Goal: Information Seeking & Learning: Compare options

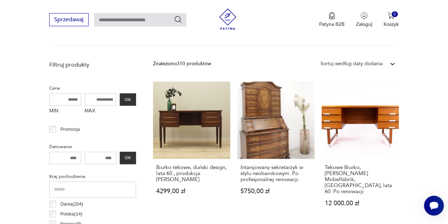
scroll to position [232, 0]
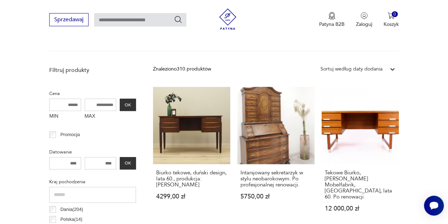
click at [101, 101] on input "MAX" at bounding box center [101, 105] width 32 height 12
type input "****"
click at [123, 105] on button "OK" at bounding box center [128, 105] width 16 height 12
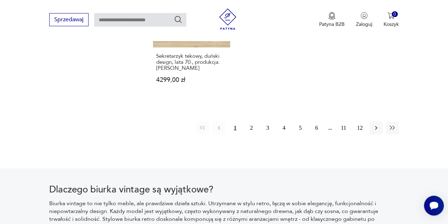
scroll to position [975, 0]
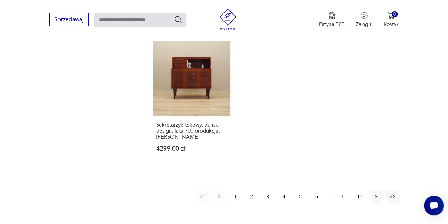
click at [250, 198] on button "2" at bounding box center [251, 196] width 13 height 13
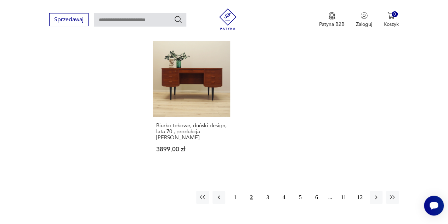
scroll to position [979, 0]
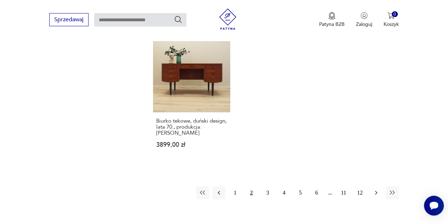
click at [377, 190] on button "button" at bounding box center [376, 192] width 13 height 13
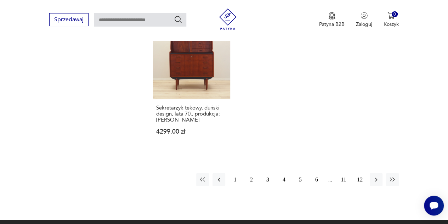
scroll to position [1016, 0]
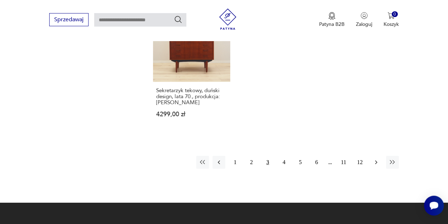
click at [378, 159] on icon "button" at bounding box center [376, 162] width 7 height 7
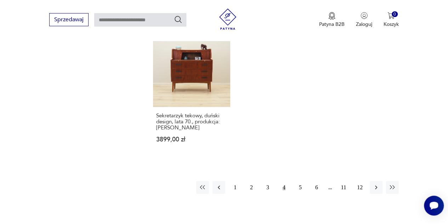
scroll to position [990, 0]
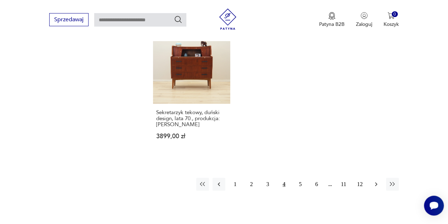
click at [379, 182] on icon "button" at bounding box center [376, 184] width 7 height 7
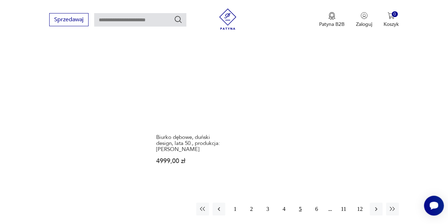
scroll to position [972, 0]
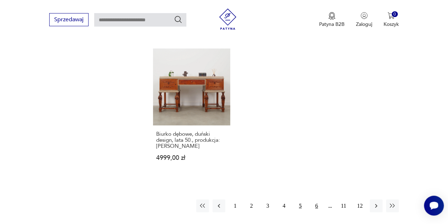
click at [319, 200] on button "6" at bounding box center [317, 206] width 13 height 13
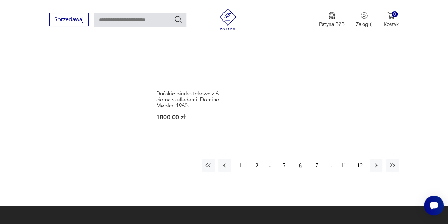
scroll to position [1015, 0]
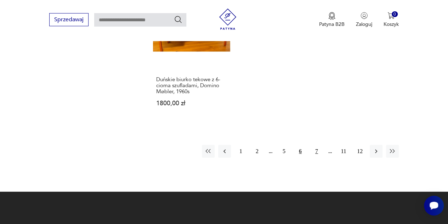
click at [319, 148] on button "7" at bounding box center [317, 151] width 13 height 13
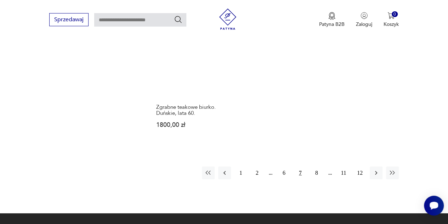
scroll to position [987, 0]
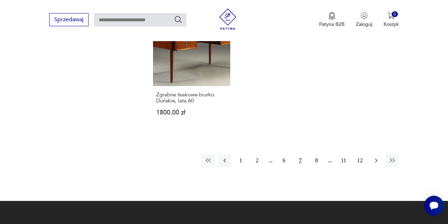
click at [375, 162] on icon "button" at bounding box center [376, 160] width 7 height 7
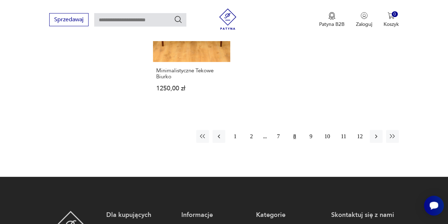
scroll to position [1074, 0]
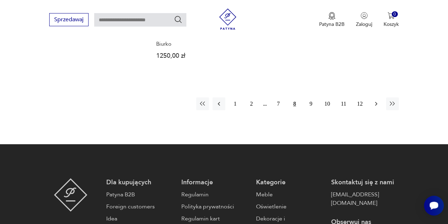
click at [373, 97] on button "button" at bounding box center [376, 103] width 13 height 13
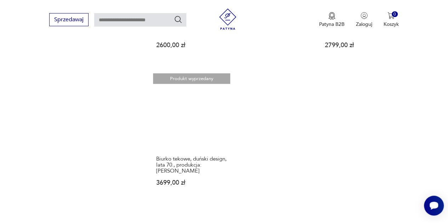
scroll to position [920, 0]
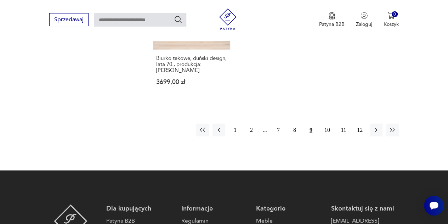
scroll to position [1033, 0]
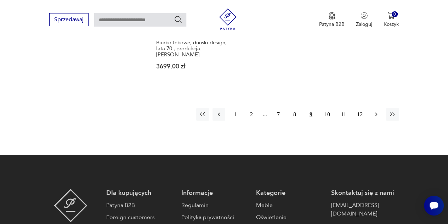
click at [375, 110] on button "button" at bounding box center [376, 114] width 13 height 13
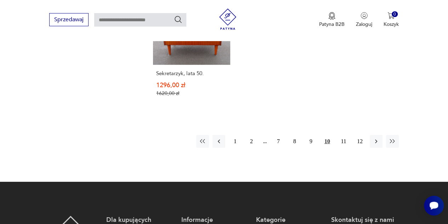
scroll to position [1038, 0]
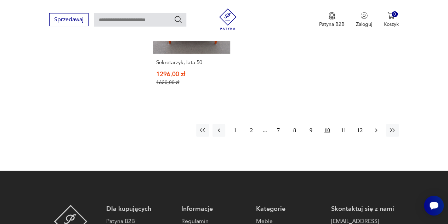
click at [378, 129] on icon "button" at bounding box center [376, 130] width 7 height 7
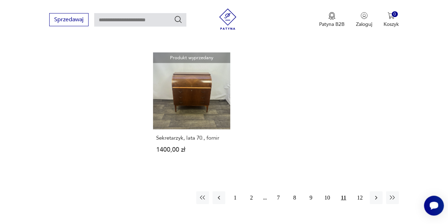
scroll to position [965, 0]
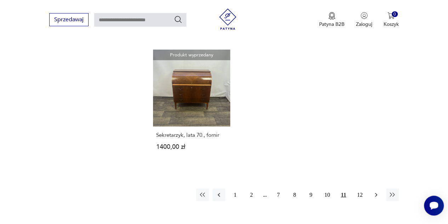
click at [371, 189] on button "button" at bounding box center [376, 195] width 13 height 13
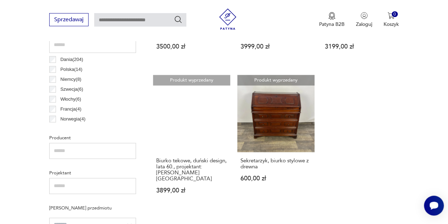
scroll to position [384, 0]
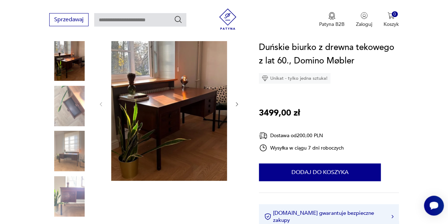
scroll to position [92, 0]
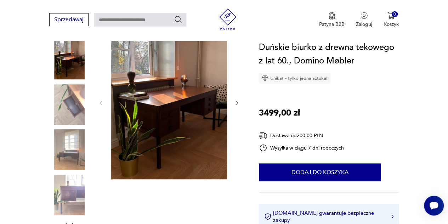
click at [77, 103] on img at bounding box center [69, 104] width 40 height 40
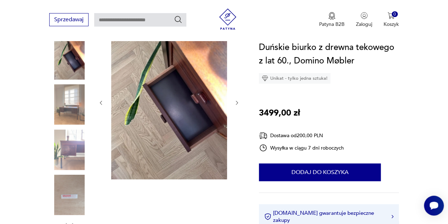
click at [77, 103] on img at bounding box center [69, 104] width 40 height 40
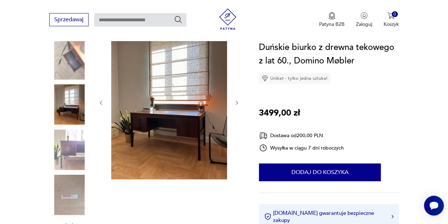
click at [74, 138] on img at bounding box center [69, 149] width 40 height 40
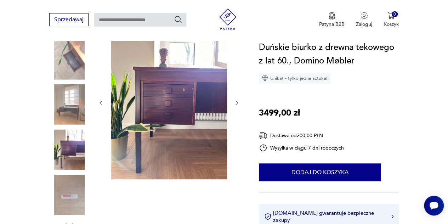
click at [70, 179] on img at bounding box center [69, 195] width 40 height 40
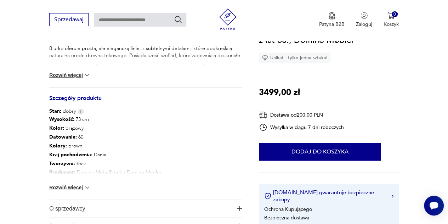
scroll to position [335, 0]
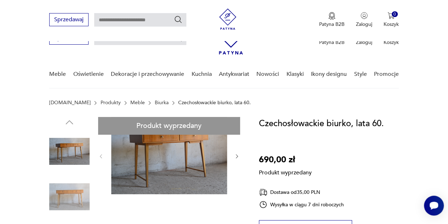
scroll to position [137, 0]
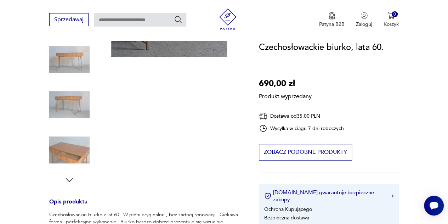
click at [82, 65] on div "Produkt wyprzedany Opis produktu Czechosłowackie biurko z lat 60 . W pełni oryg…" at bounding box center [145, 190] width 193 height 421
click at [76, 99] on div "Produkt wyprzedany Opis produktu Czechosłowackie biurko z lat 60 . W pełni oryg…" at bounding box center [145, 190] width 193 height 421
click at [76, 138] on div "Produkt wyprzedany Opis produktu Czechosłowackie biurko z lat 60 . W pełni oryg…" at bounding box center [145, 190] width 193 height 421
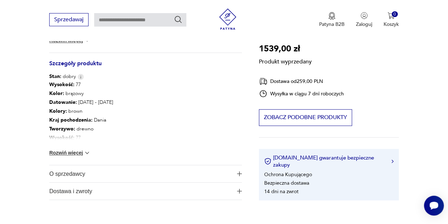
scroll to position [385, 0]
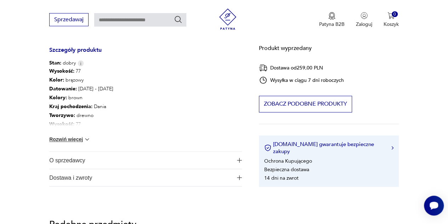
click at [240, 154] on button "O sprzedawcy" at bounding box center [145, 160] width 193 height 17
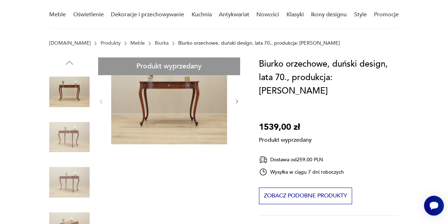
scroll to position [57, 0]
